Goal: Task Accomplishment & Management: Complete application form

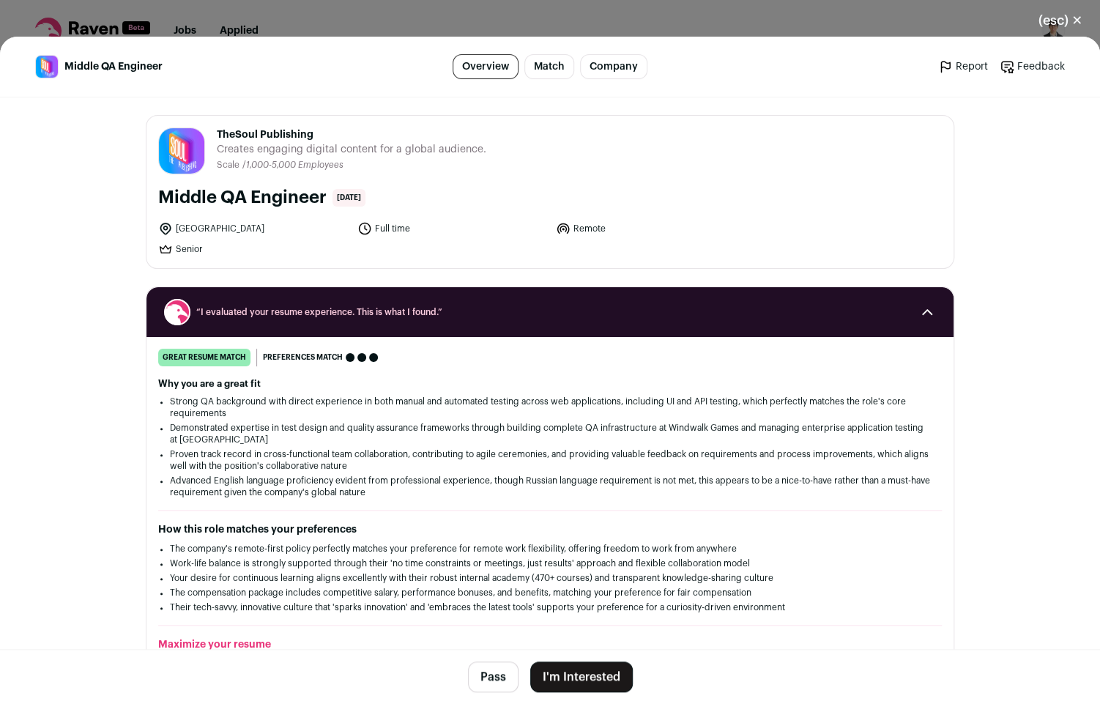
click at [605, 671] on button "I'm Interested" at bounding box center [581, 676] width 102 height 31
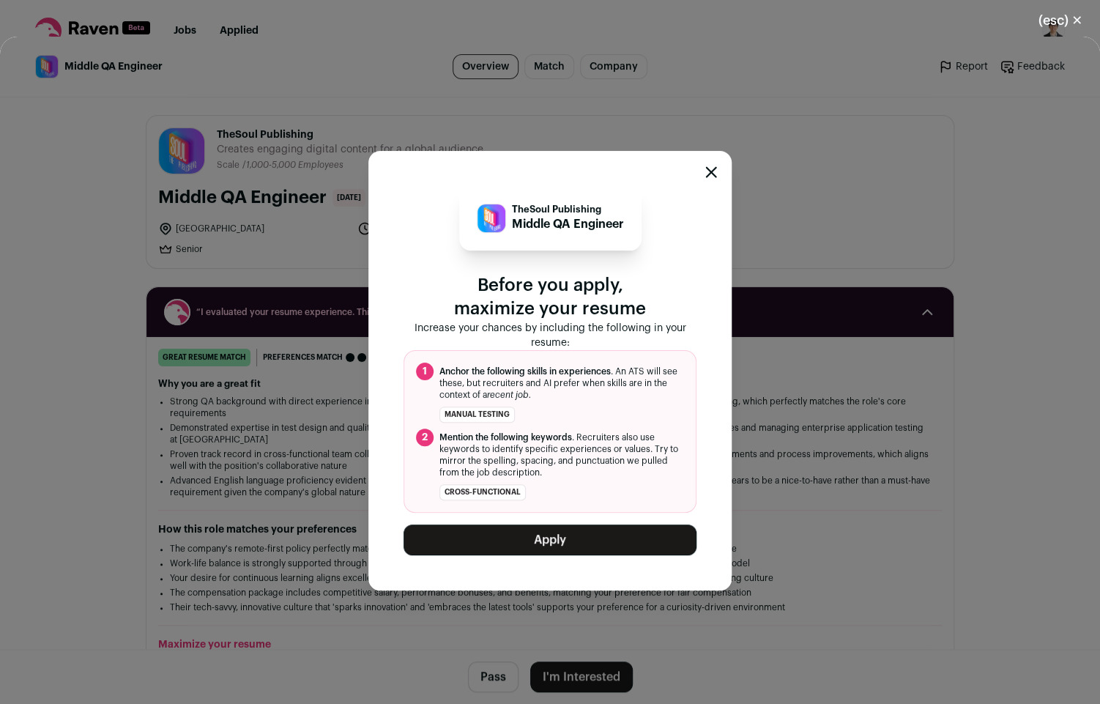
click at [595, 549] on button "Apply" at bounding box center [549, 539] width 293 height 31
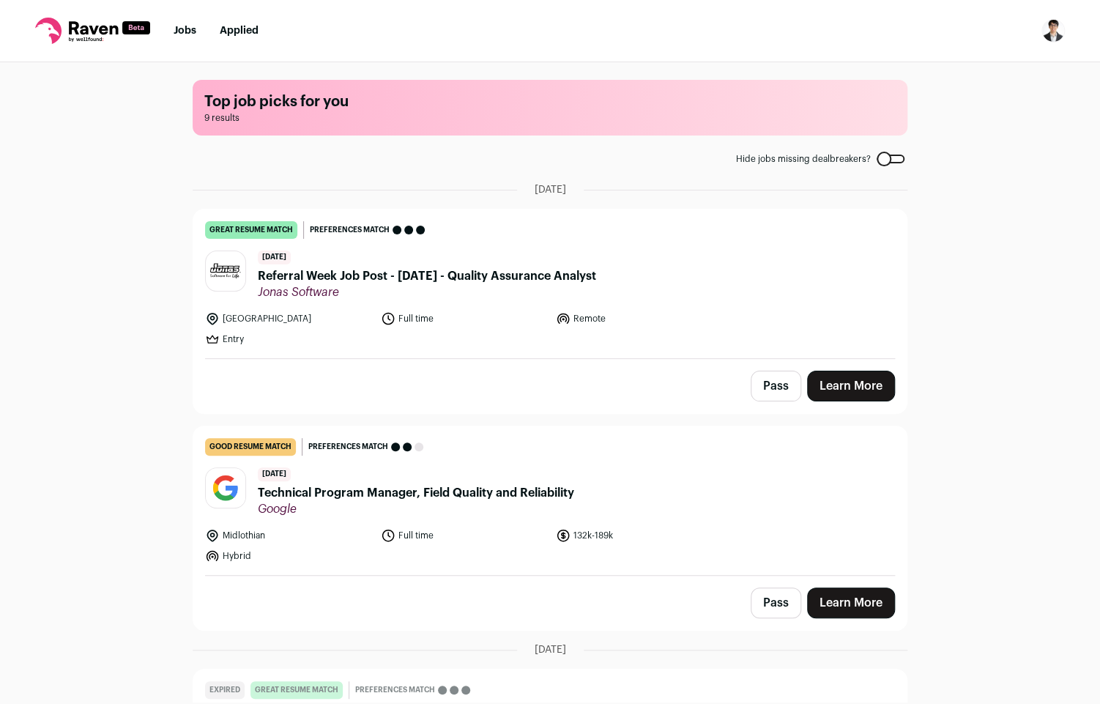
click at [859, 378] on link "Learn More" at bounding box center [851, 385] width 88 height 31
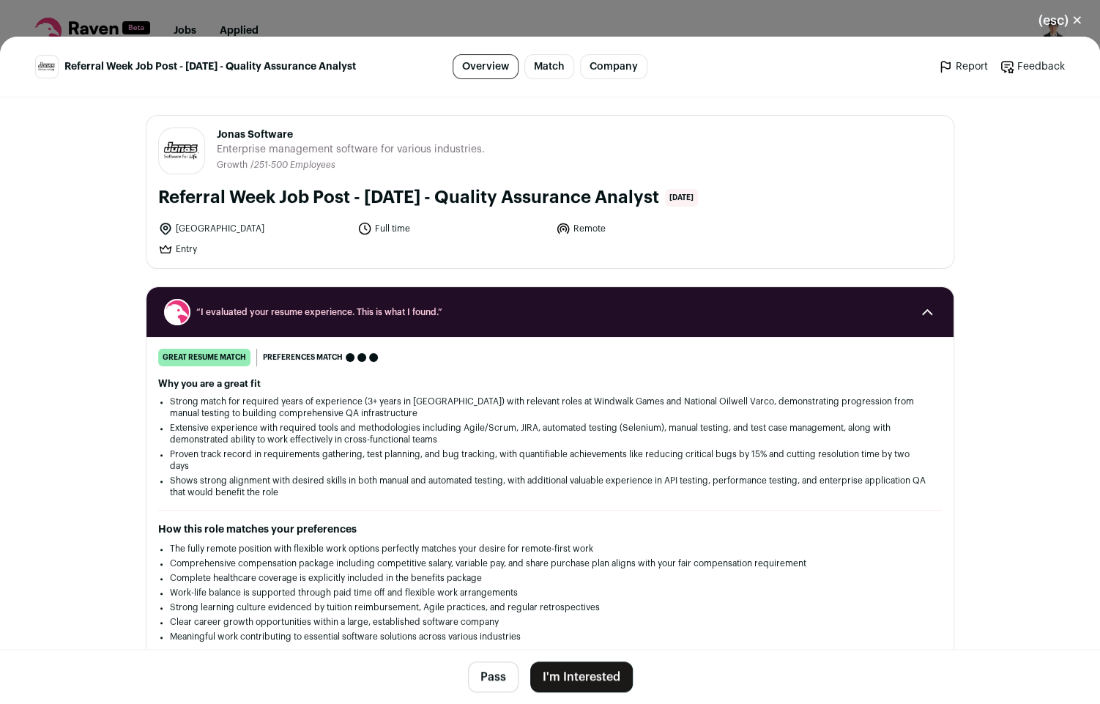
click at [568, 666] on button "I'm Interested" at bounding box center [581, 676] width 102 height 31
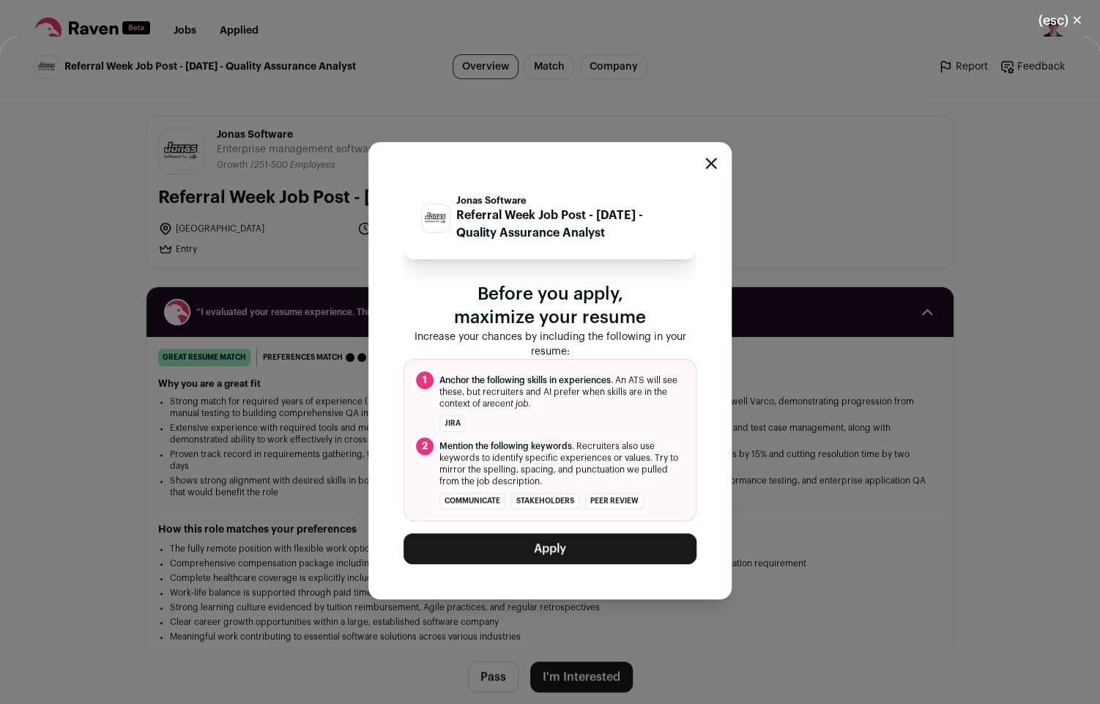
click at [578, 555] on button "Apply" at bounding box center [549, 548] width 293 height 31
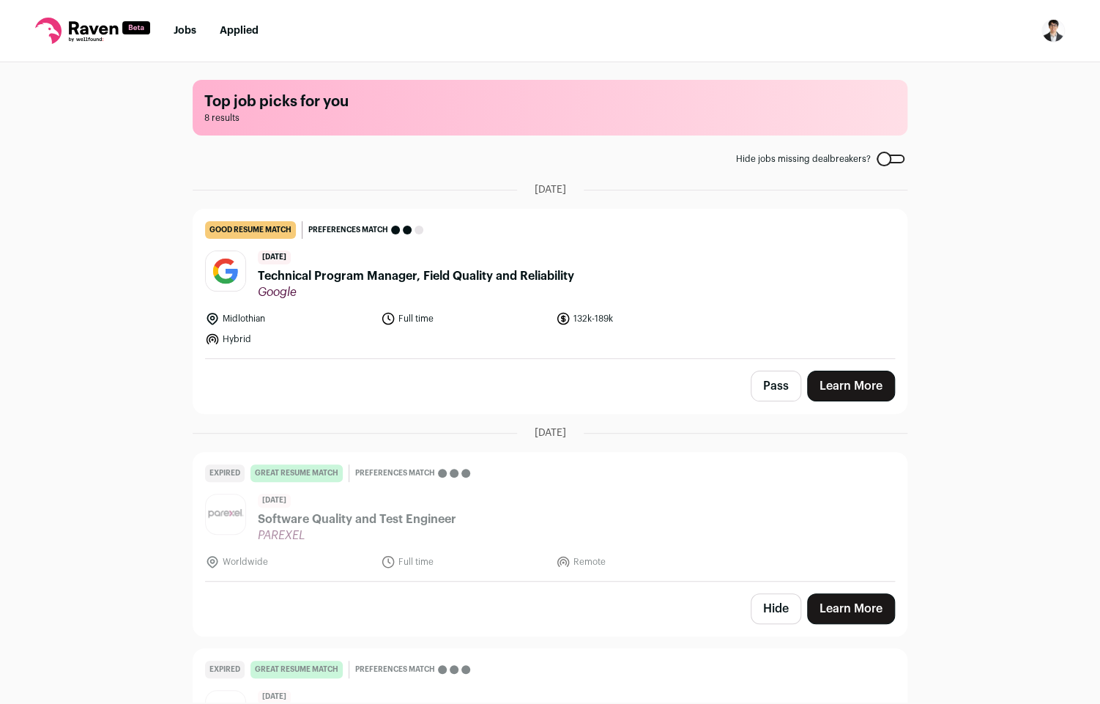
click at [855, 360] on div "Pass Learn More" at bounding box center [549, 386] width 713 height 54
click at [857, 381] on link "Learn More" at bounding box center [851, 385] width 88 height 31
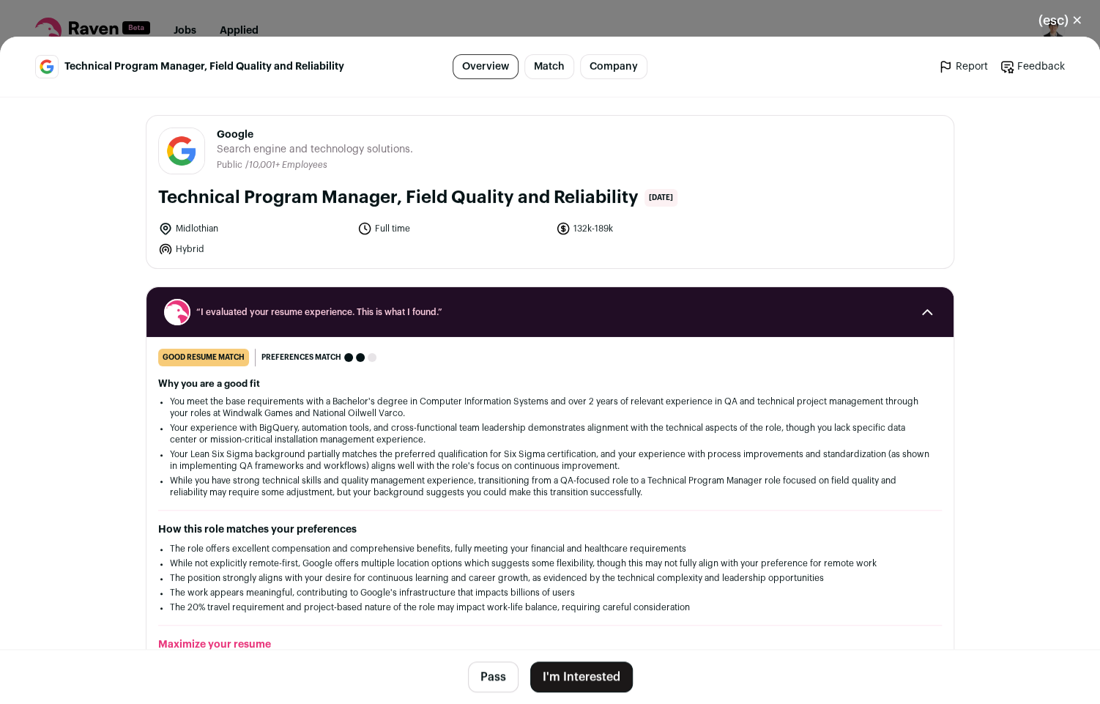
click at [602, 684] on button "I'm Interested" at bounding box center [581, 676] width 102 height 31
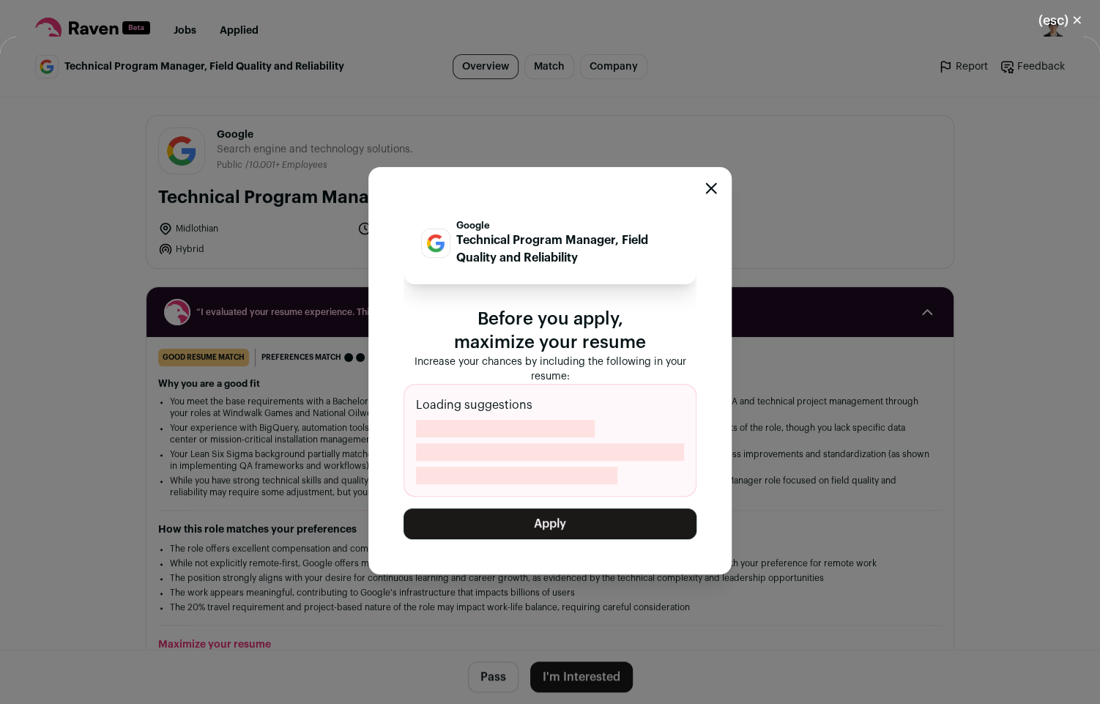
click at [608, 528] on button "Apply" at bounding box center [549, 523] width 293 height 31
